Goal: Register for event/course

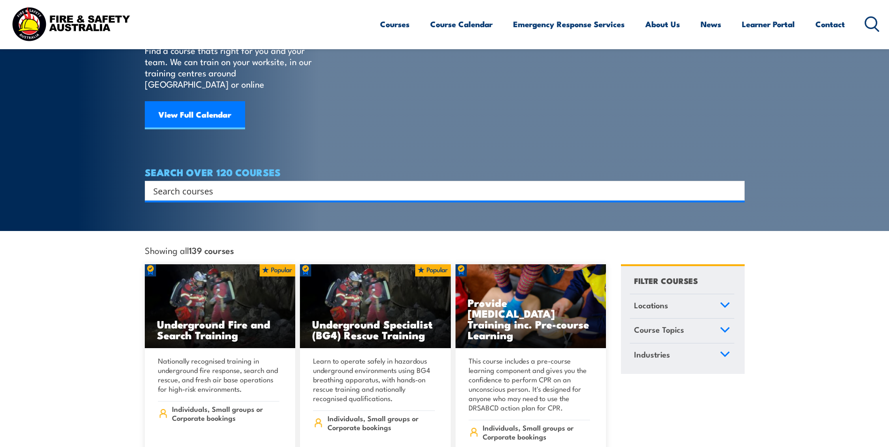
click at [219, 184] on input "Search input" at bounding box center [438, 191] width 571 height 14
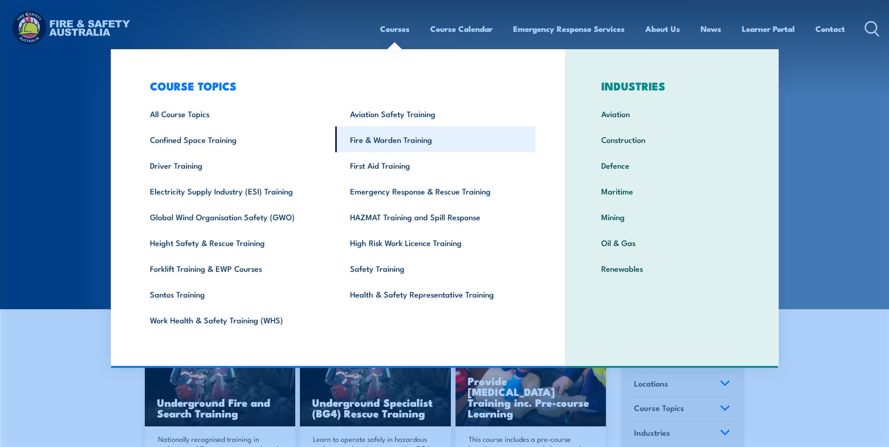
click at [393, 140] on link "Fire & Warden Training" at bounding box center [435, 139] width 200 height 26
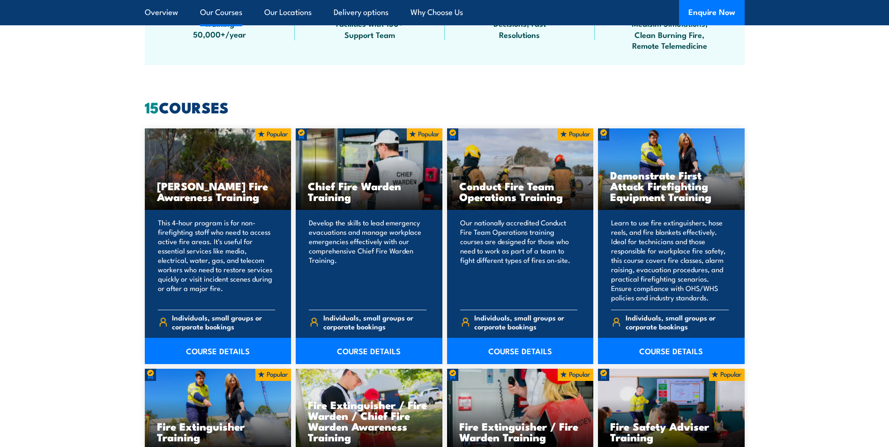
scroll to position [703, 0]
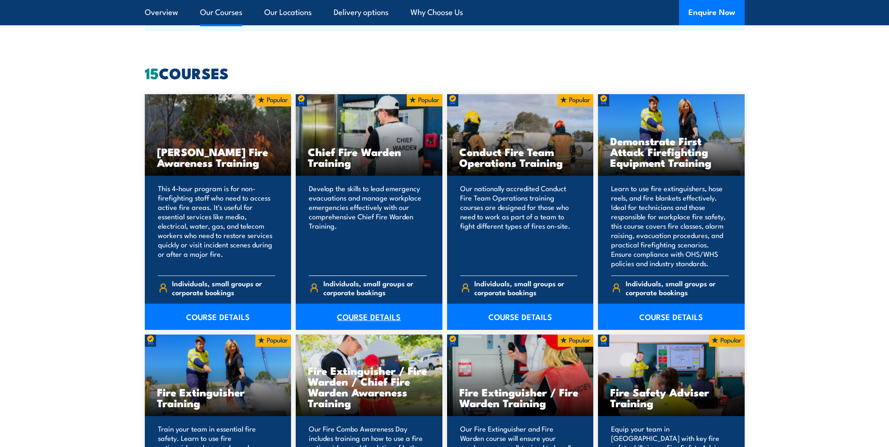
click at [358, 317] on link "COURSE DETAILS" at bounding box center [369, 317] width 147 height 26
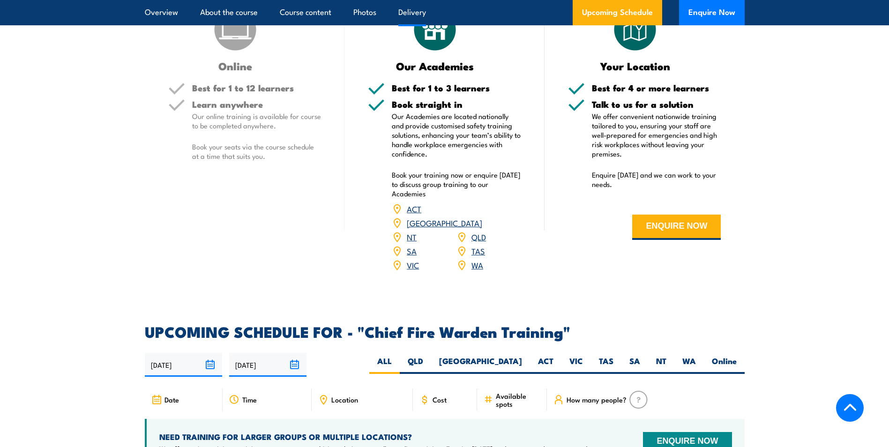
scroll to position [1405, 0]
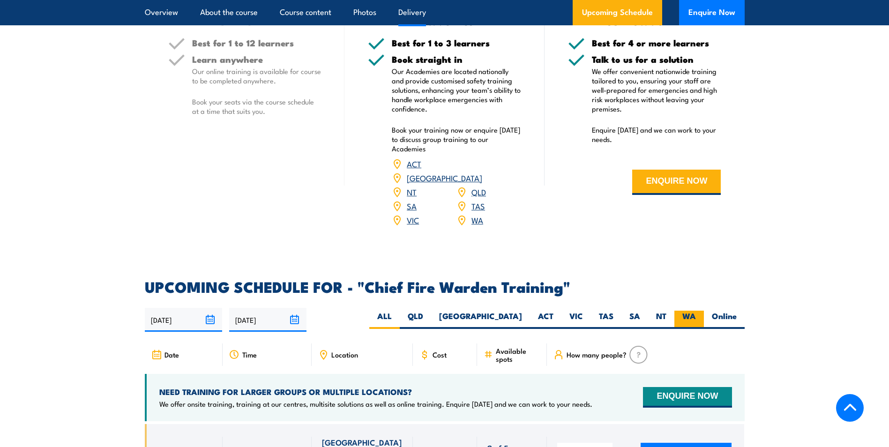
click at [690, 311] on label "WA" at bounding box center [689, 320] width 30 height 18
click at [696, 311] on input "WA" at bounding box center [699, 314] width 6 height 6
radio input "true"
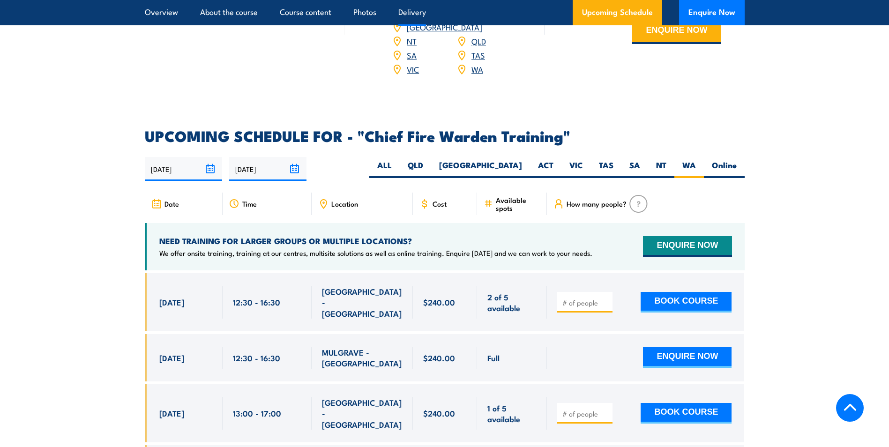
scroll to position [1561, 0]
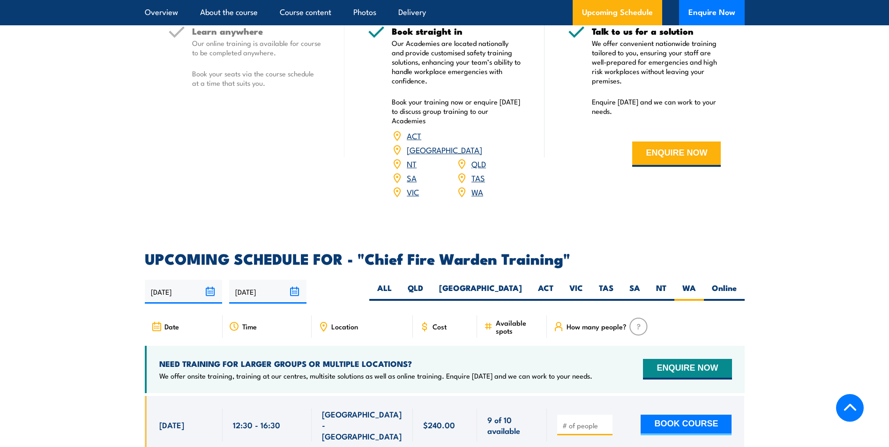
scroll to position [1671, 0]
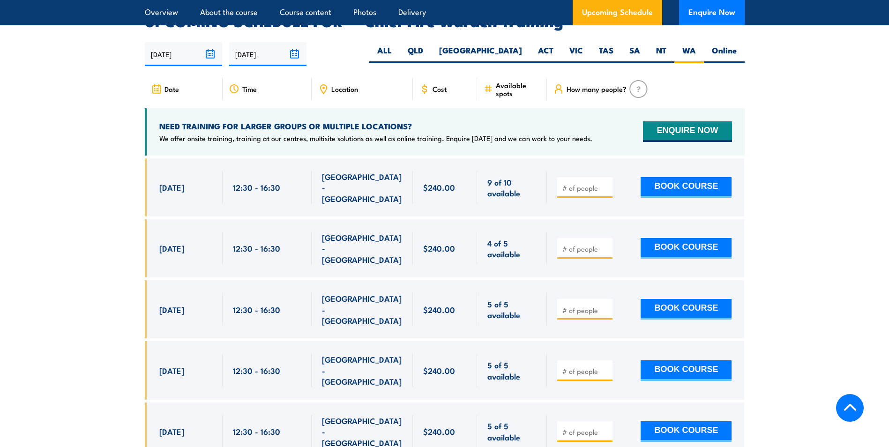
click at [777, 163] on section "UPCOMING SCHEDULE FOR - "Chief Fire Warden Training" 29/08/2025 25/02/2026" at bounding box center [444, 274] width 889 height 521
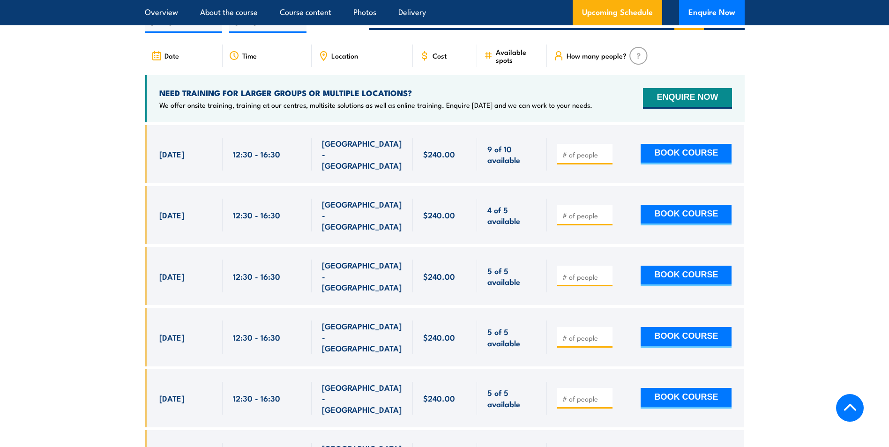
scroll to position [1697, 0]
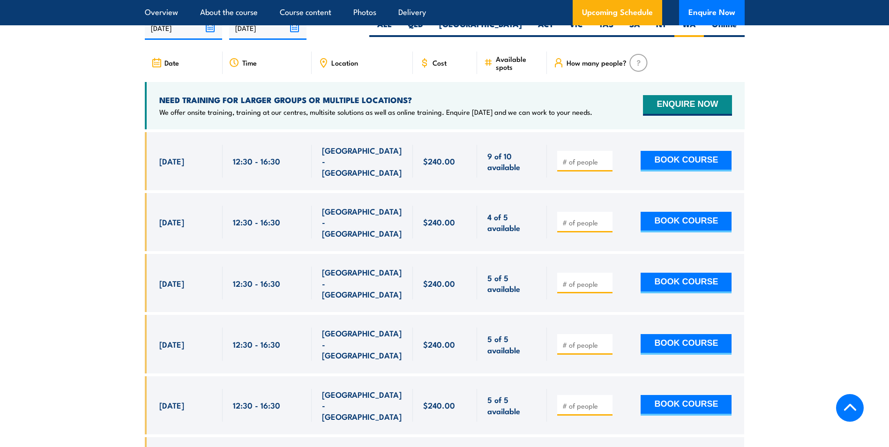
click at [811, 233] on section "UPCOMING SCHEDULE FOR - "Chief Fire Warden Training" 29/08/2025 25/02/2026" at bounding box center [444, 248] width 889 height 521
click at [775, 337] on section "UPCOMING SCHEDULE FOR - "Chief Fire Warden Training" 29/08/2025 25/02/2026" at bounding box center [444, 248] width 889 height 521
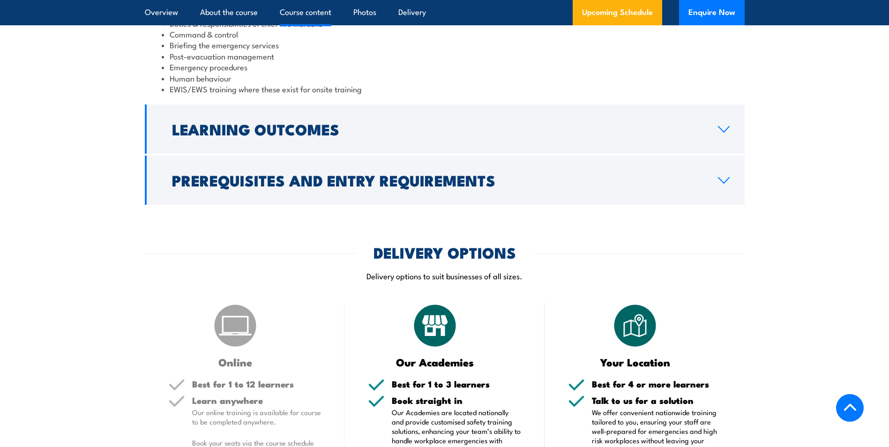
scroll to position [894, 0]
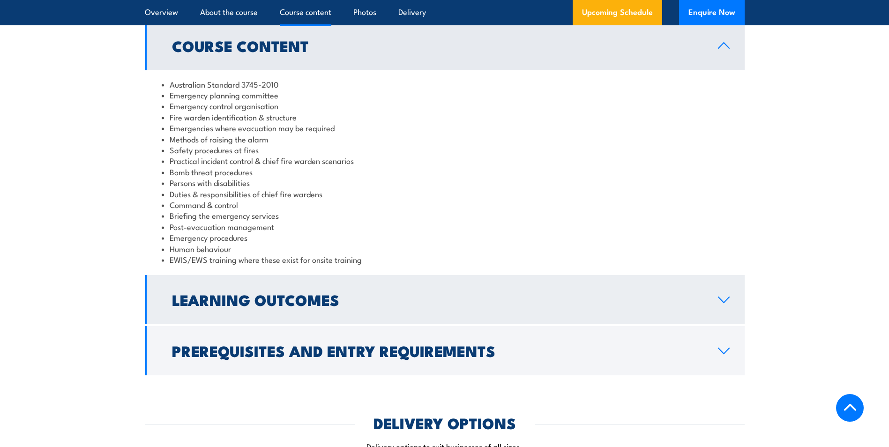
click at [351, 295] on h2 "Learning Outcomes" at bounding box center [437, 299] width 531 height 13
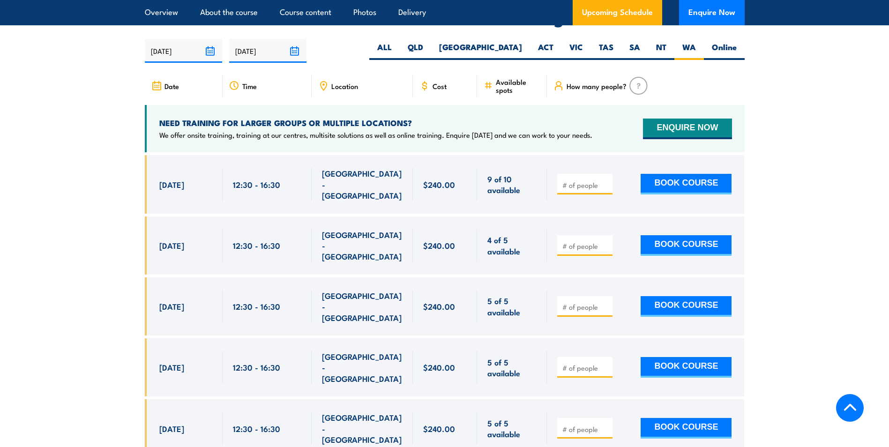
scroll to position [1525, 0]
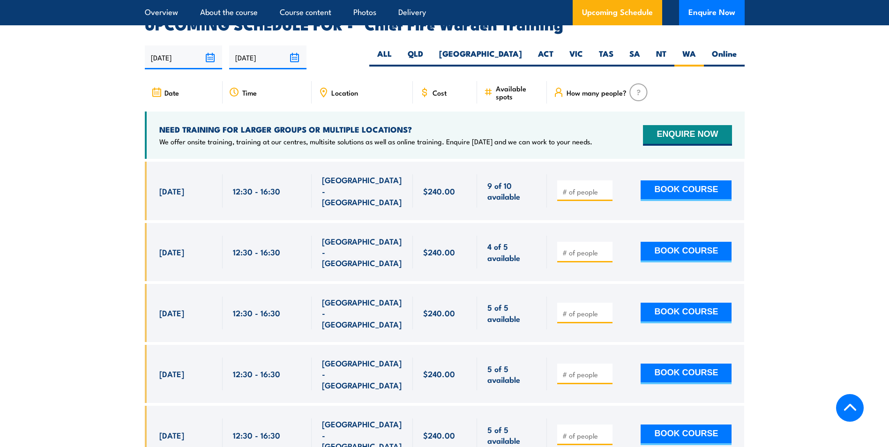
click at [817, 278] on section "UPCOMING SCHEDULE FOR - "Chief Fire Warden Training" 29/08/2025 25/02/2026" at bounding box center [444, 277] width 889 height 521
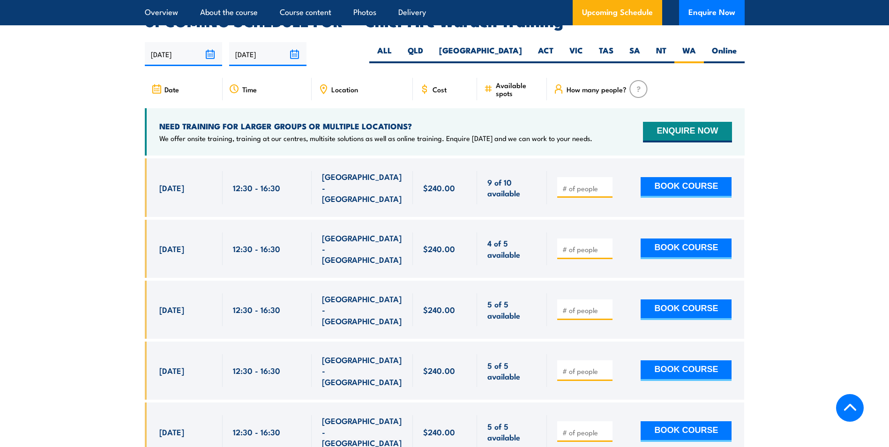
click at [814, 275] on section "UPCOMING SCHEDULE FOR - "Chief Fire Warden Training" 29/08/2025 25/02/2026" at bounding box center [444, 274] width 889 height 521
click at [851, 293] on section "UPCOMING SCHEDULE FOR - "Chief Fire Warden Training" 29/08/2025 25/02/2026" at bounding box center [444, 274] width 889 height 521
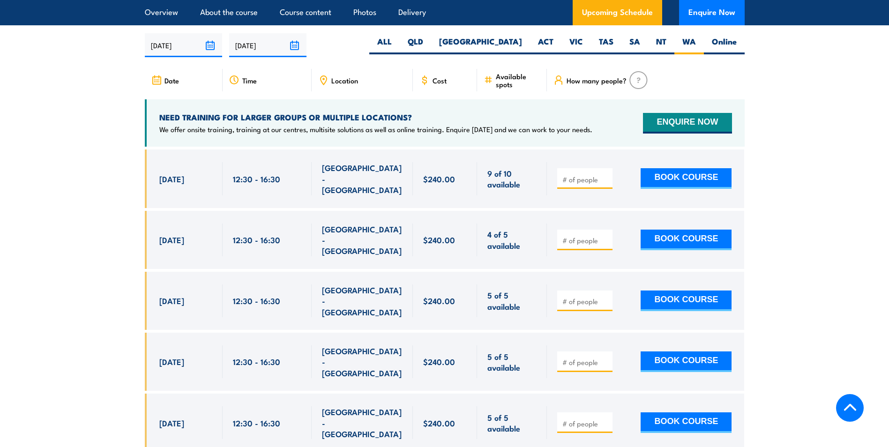
scroll to position [1530, 0]
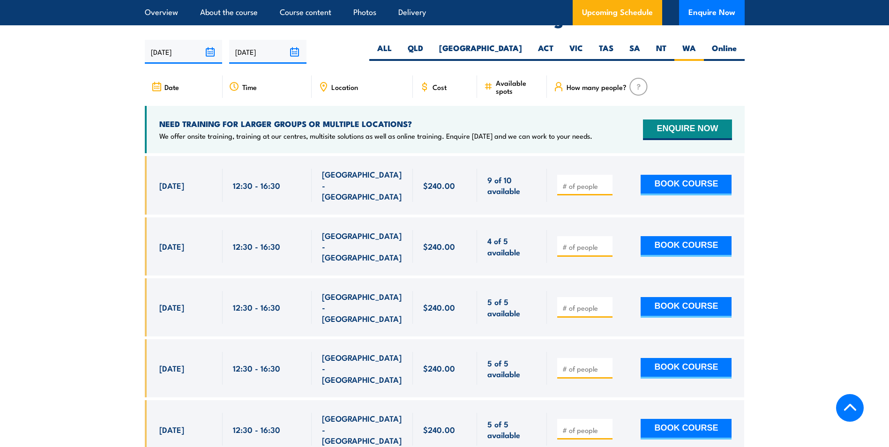
click at [869, 263] on section "UPCOMING SCHEDULE FOR - "Chief Fire Warden Training" 29/08/2025 25/02/2026" at bounding box center [444, 272] width 889 height 521
drag, startPoint x: 468, startPoint y: 166, endPoint x: 162, endPoint y: 175, distance: 307.0
click at [162, 175] on div "15 Sep, 2025, 12:30 - 12:30" at bounding box center [445, 185] width 600 height 58
drag, startPoint x: 162, startPoint y: 175, endPoint x: 106, endPoint y: 272, distance: 111.8
click at [106, 272] on section "UPCOMING SCHEDULE FOR - "Chief Fire Warden Training" 29/08/2025 25/02/2026" at bounding box center [444, 272] width 889 height 521
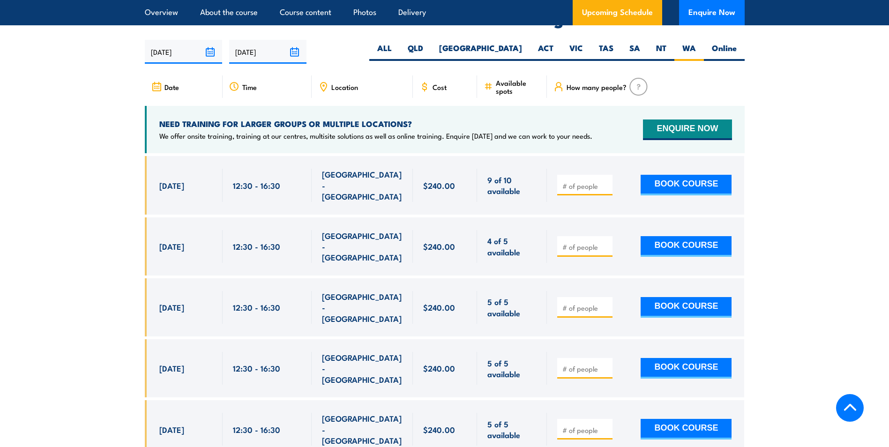
drag, startPoint x: 460, startPoint y: 316, endPoint x: 158, endPoint y: 327, distance: 302.8
click at [158, 339] on div "3 Nov, 2025, 12:30 - 12:30" at bounding box center [445, 368] width 600 height 58
drag, startPoint x: 158, startPoint y: 327, endPoint x: 270, endPoint y: 314, distance: 112.8
copy div "3 Nov, 2025 12:30 - 16:30 NORTH LAKE - WA 5 of 5 available $240.00 $240.00"
click at [841, 287] on section "UPCOMING SCHEDULE FOR - "Chief Fire Warden Training" 29/08/2025 25/02/2026" at bounding box center [444, 272] width 889 height 521
